Goal: Check status

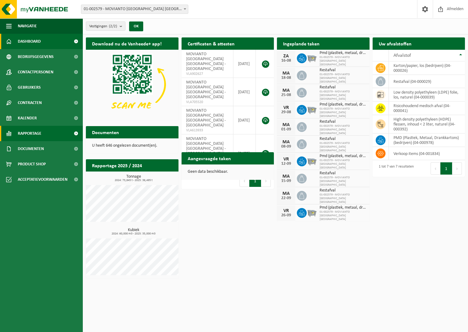
click at [46, 132] on link "Rapportage" at bounding box center [41, 133] width 83 height 15
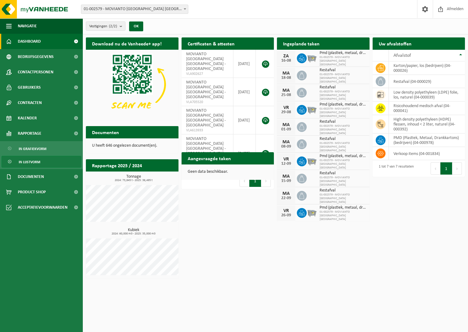
click at [14, 165] on link "In lijstvorm" at bounding box center [42, 162] width 80 height 12
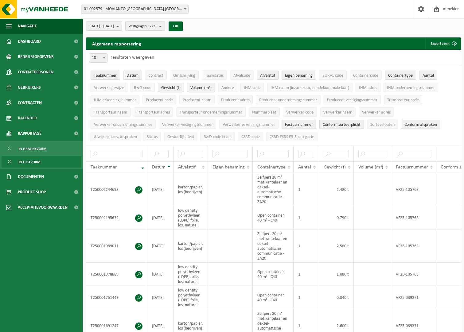
click at [114, 26] on span "2025-03-01 - 2025-08-12" at bounding box center [101, 26] width 25 height 9
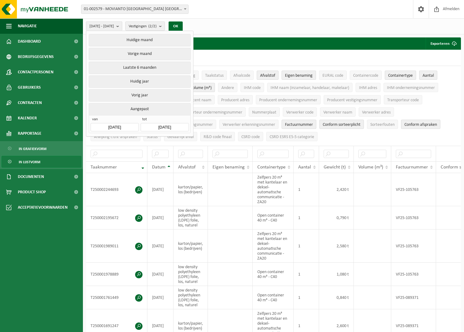
click at [153, 52] on button "Vorige maand" at bounding box center [140, 54] width 102 height 12
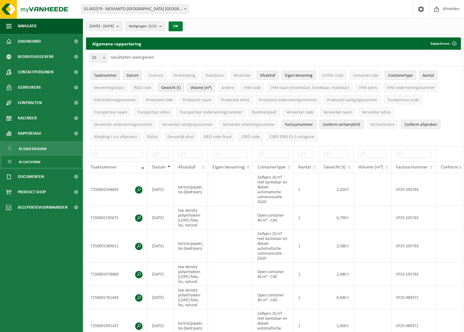
click at [183, 26] on button "OK" at bounding box center [175, 26] width 14 height 10
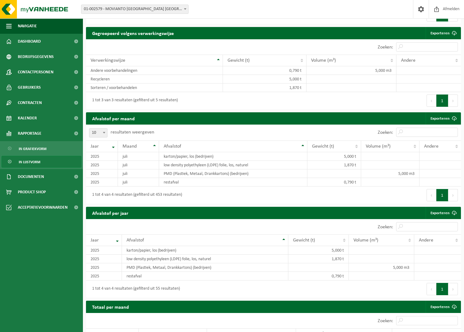
scroll to position [430, 0]
